Goal: Find specific page/section

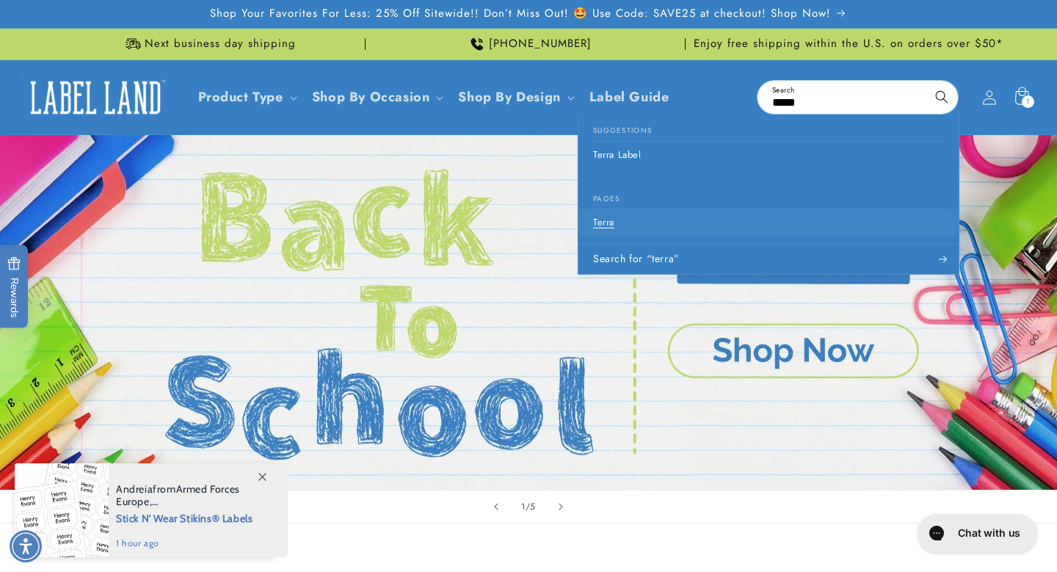
type input "*****"
click at [601, 223] on p "Terra" at bounding box center [603, 223] width 21 height 12
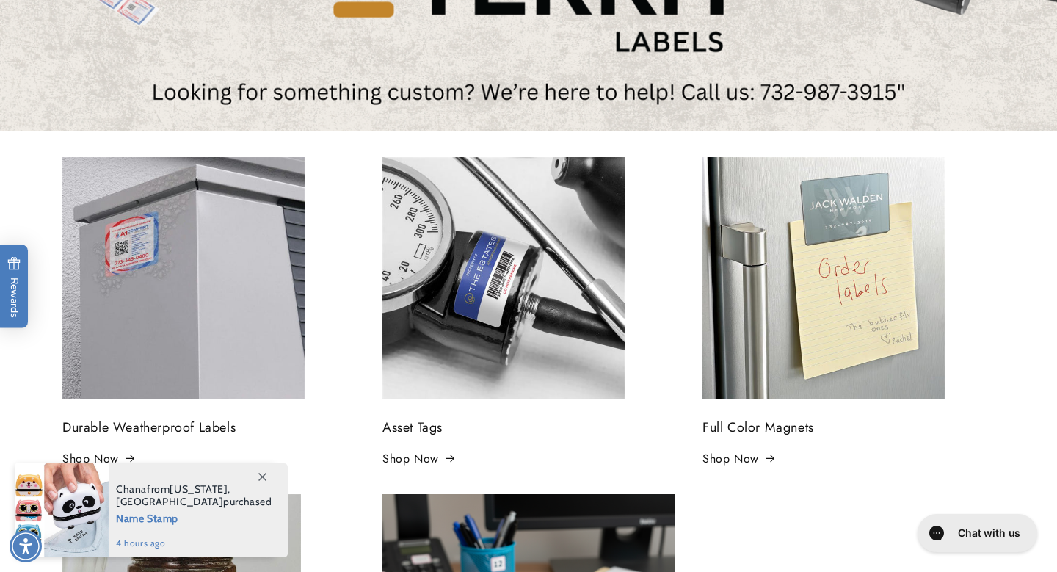
scroll to position [354, 0]
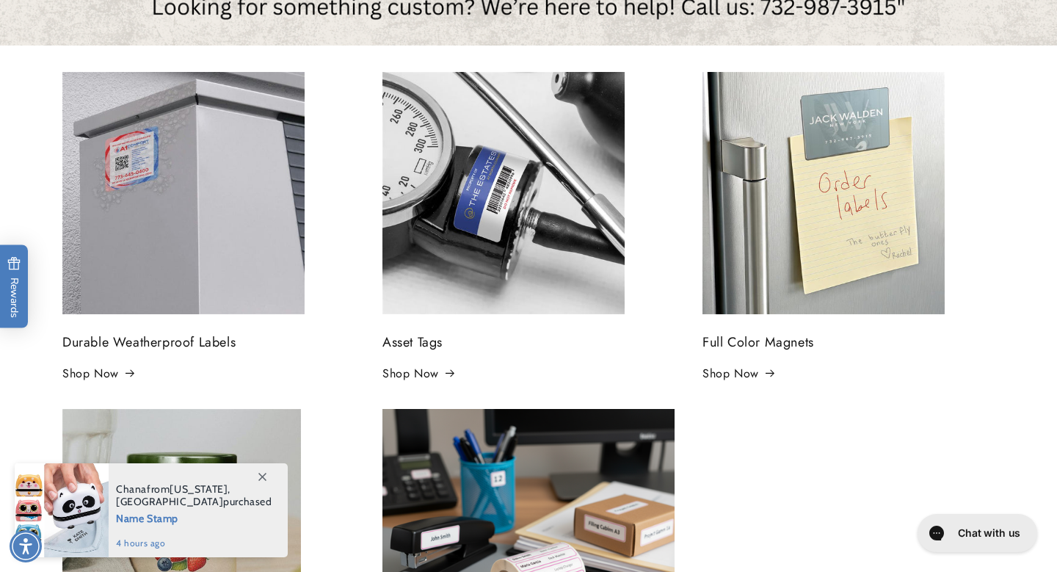
click at [460, 245] on img at bounding box center [504, 193] width 242 height 242
